Goal: Task Accomplishment & Management: Manage account settings

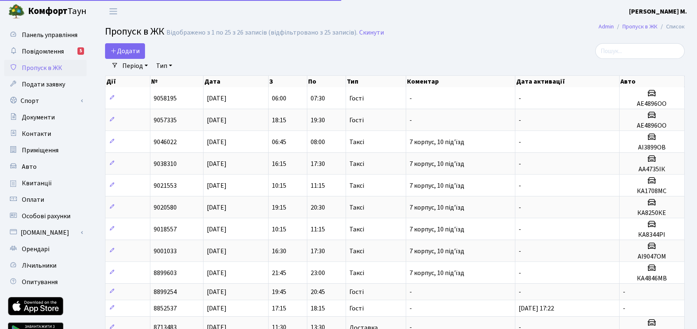
select select "25"
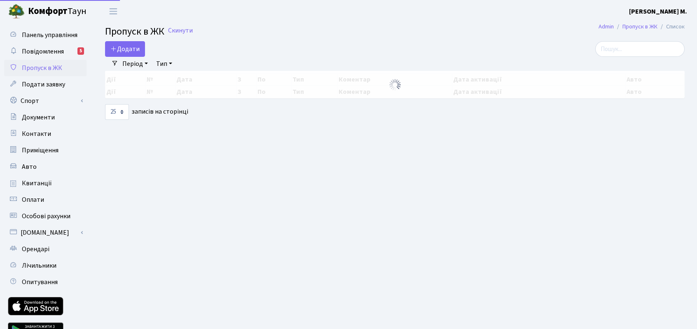
select select "25"
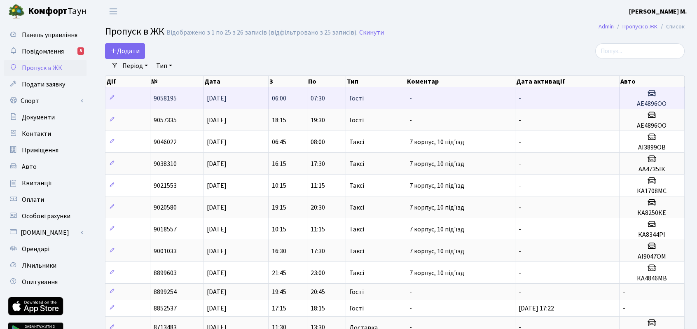
click at [651, 98] on icon at bounding box center [652, 93] width 10 height 10
click at [648, 102] on h5 "АЕ4896ОО" at bounding box center [652, 104] width 58 height 8
click at [207, 102] on span "[DATE]" at bounding box center [217, 98] width 20 height 9
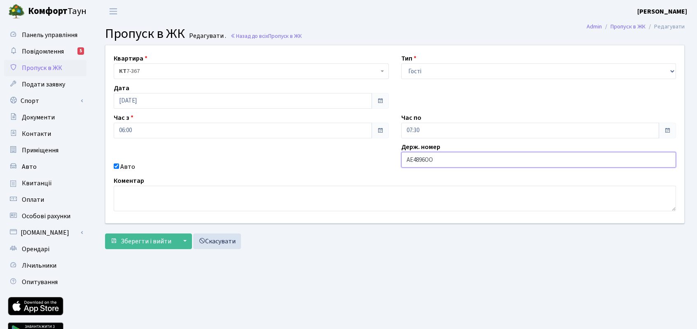
drag, startPoint x: 436, startPoint y: 160, endPoint x: 396, endPoint y: 161, distance: 39.6
click at [396, 161] on div "Держ. номер АЕ4896ОО" at bounding box center [539, 157] width 288 height 30
click at [36, 164] on link "Авто" at bounding box center [45, 167] width 82 height 16
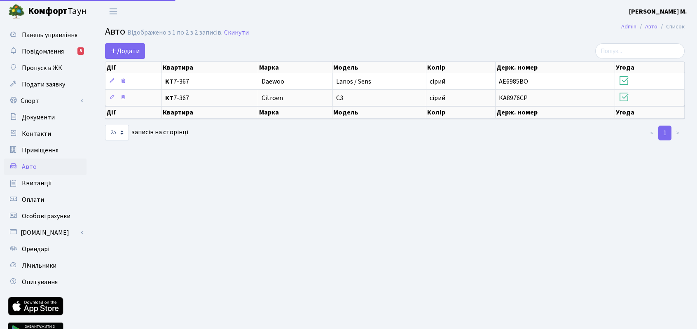
select select "25"
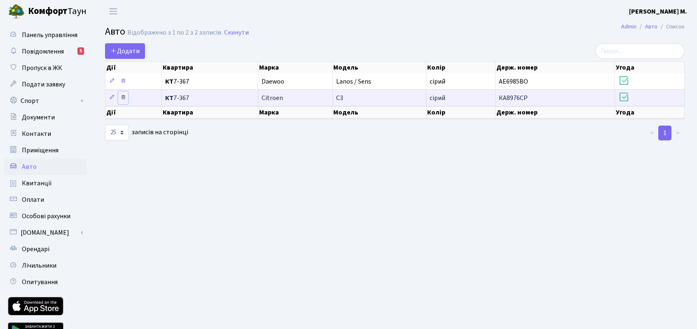
click at [123, 99] on icon at bounding box center [123, 97] width 6 height 6
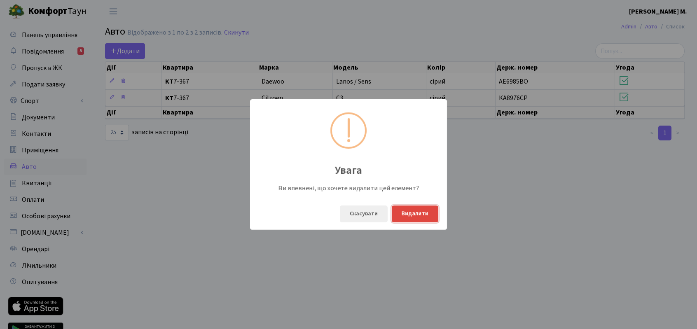
click at [408, 212] on button "Видалити" at bounding box center [415, 214] width 47 height 17
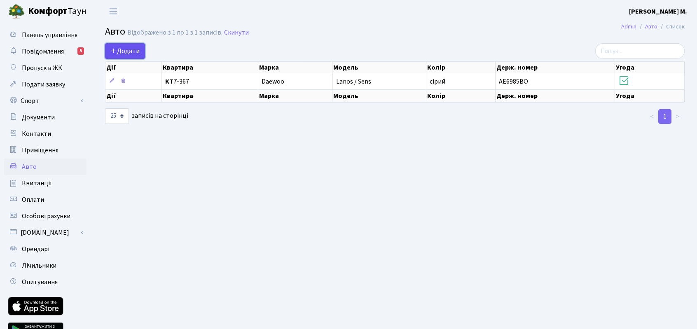
click at [135, 52] on span "Додати" at bounding box center [124, 51] width 29 height 9
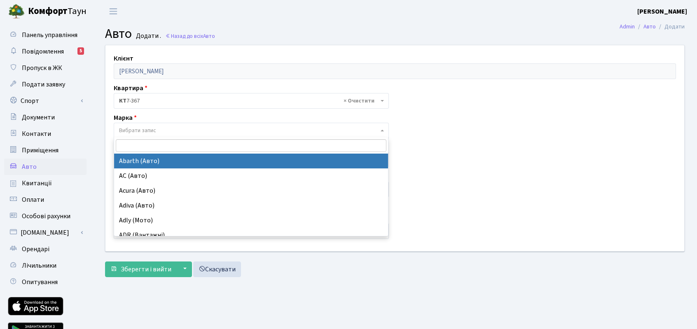
click at [165, 130] on span "Вибрати запис" at bounding box center [249, 131] width 260 height 8
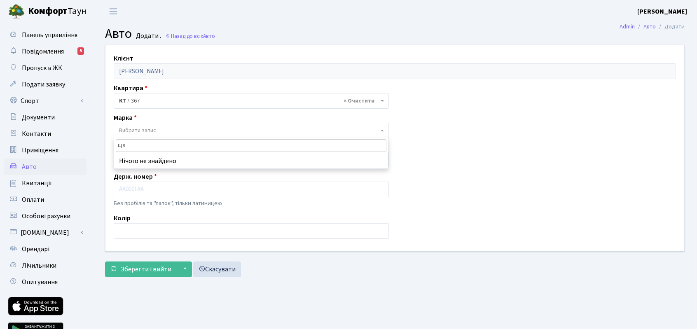
type input "щ"
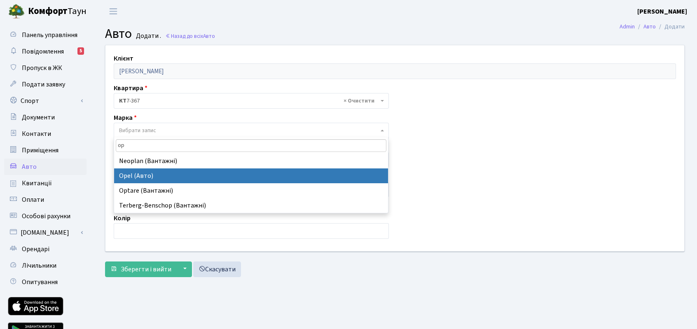
type input "op"
select select "99"
select select
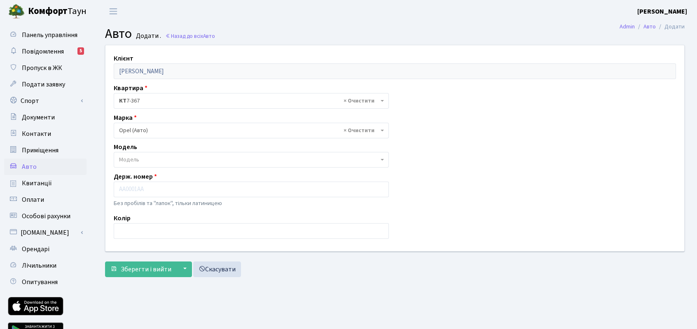
click at [139, 161] on span "Модель" at bounding box center [249, 160] width 260 height 8
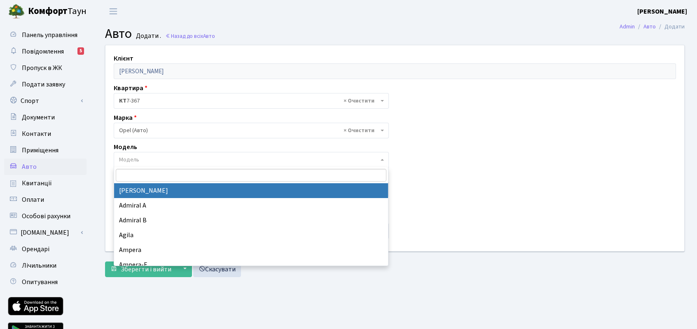
click at [142, 160] on span "Модель" at bounding box center [249, 160] width 260 height 8
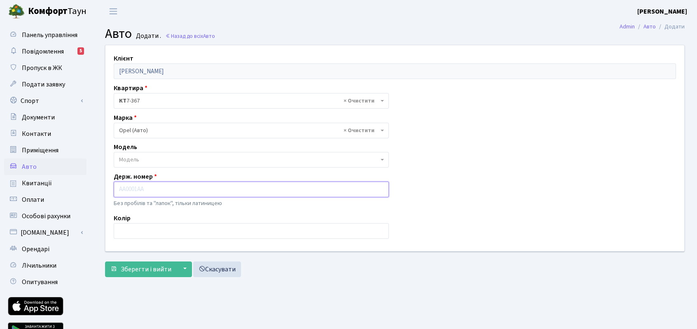
click at [151, 190] on input "text" at bounding box center [251, 190] width 275 height 16
paste input "АЕ4896ОО"
type input "АЕ4896ОО"
click at [157, 232] on input "text" at bounding box center [251, 231] width 275 height 16
type input "c"
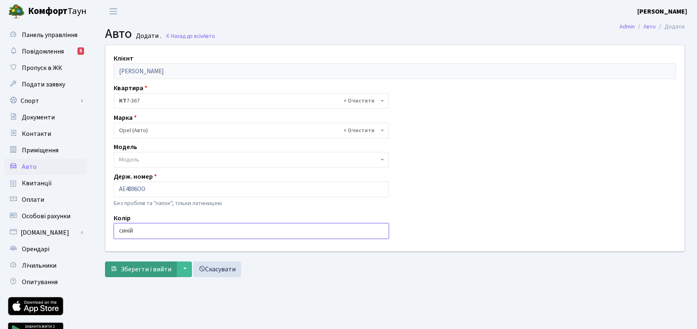
type input "синій"
click at [153, 267] on span "Зберегти і вийти" at bounding box center [146, 269] width 51 height 9
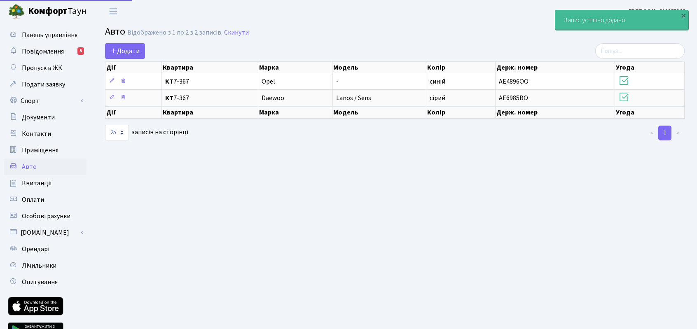
select select "25"
